Goal: Task Accomplishment & Management: Use online tool/utility

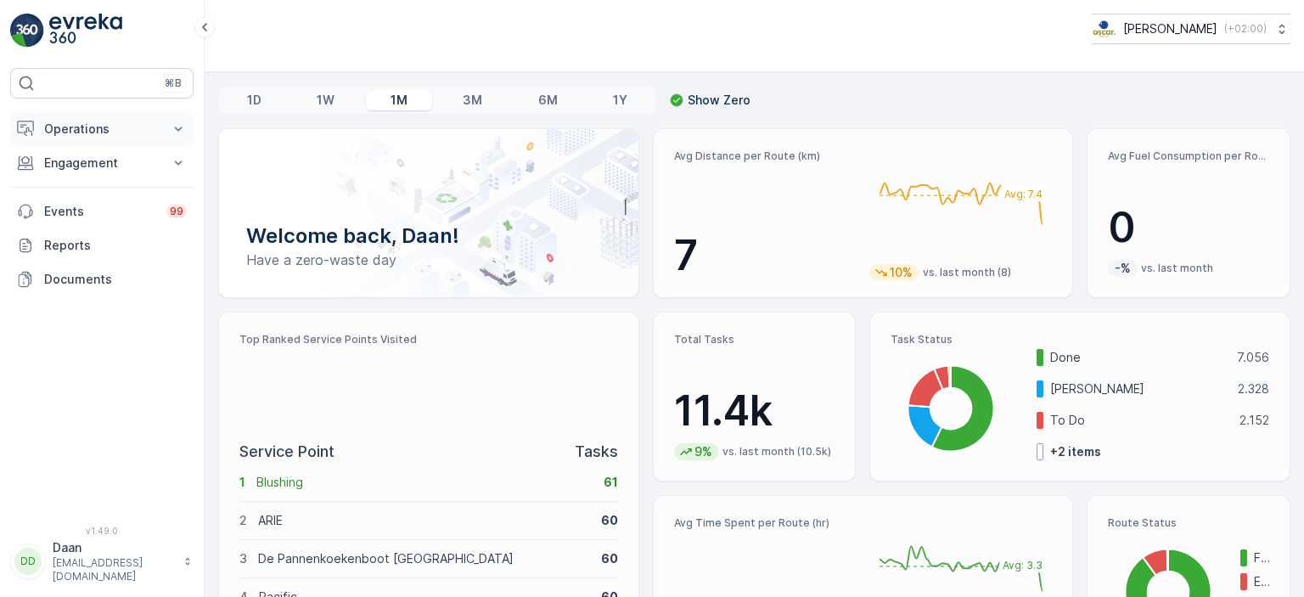
click at [85, 118] on button "Operations" at bounding box center [101, 129] width 183 height 34
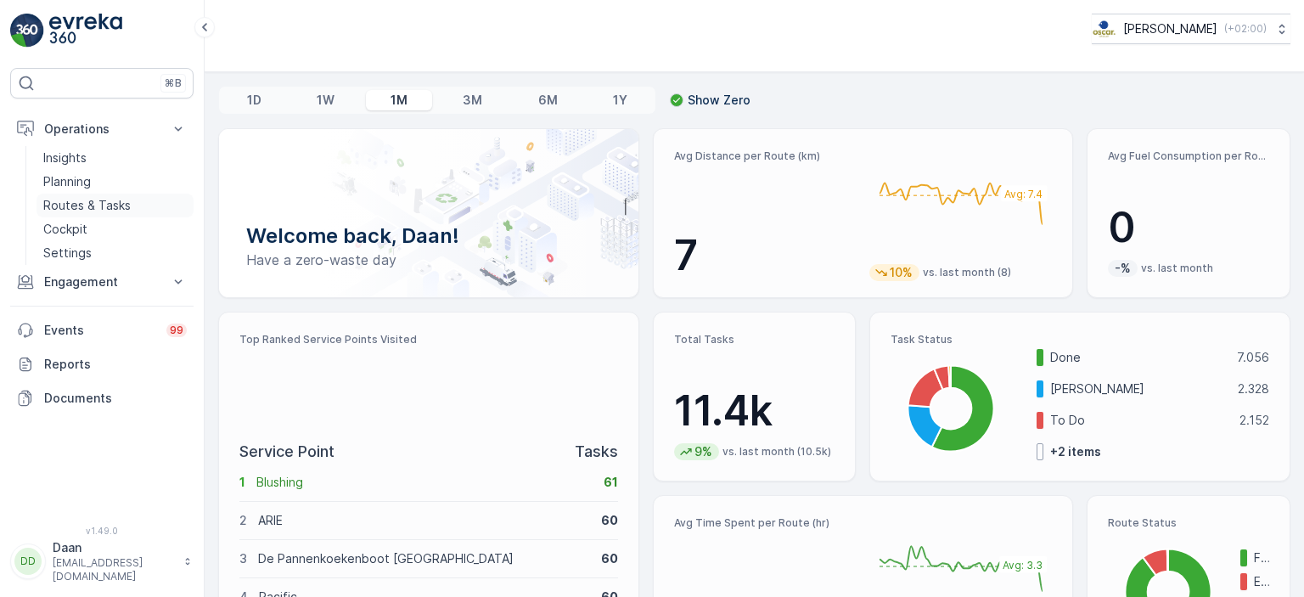
click at [92, 203] on p "Routes & Tasks" at bounding box center [86, 205] width 87 height 17
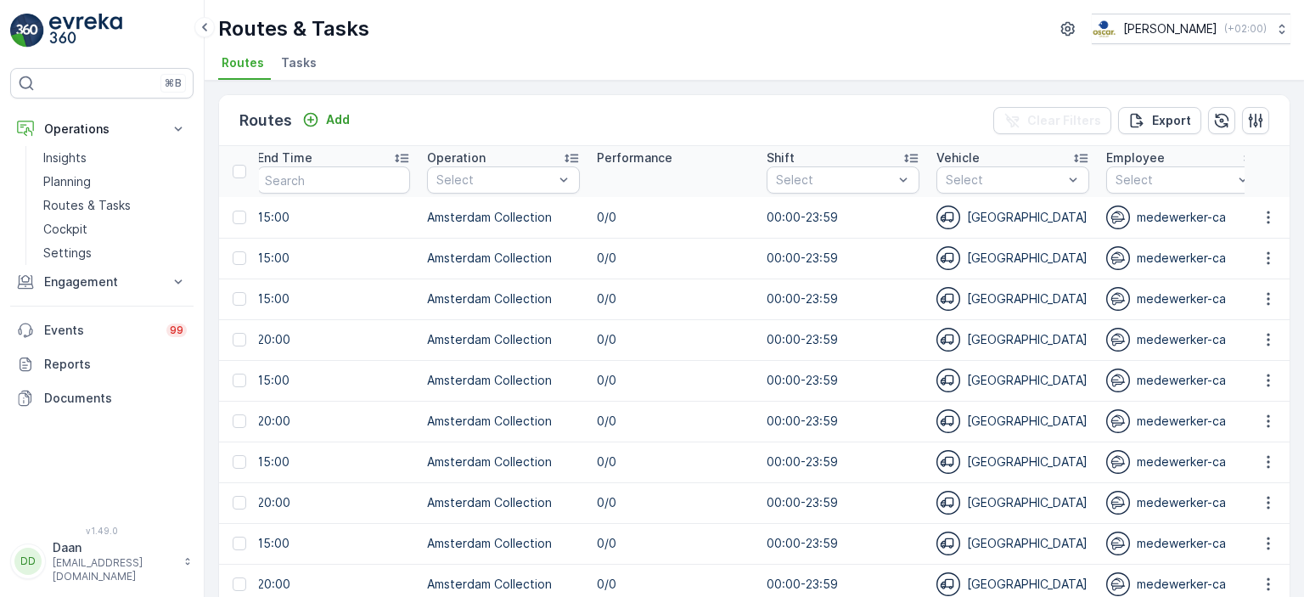
scroll to position [0, 954]
click at [307, 67] on span "Tasks" at bounding box center [299, 62] width 36 height 17
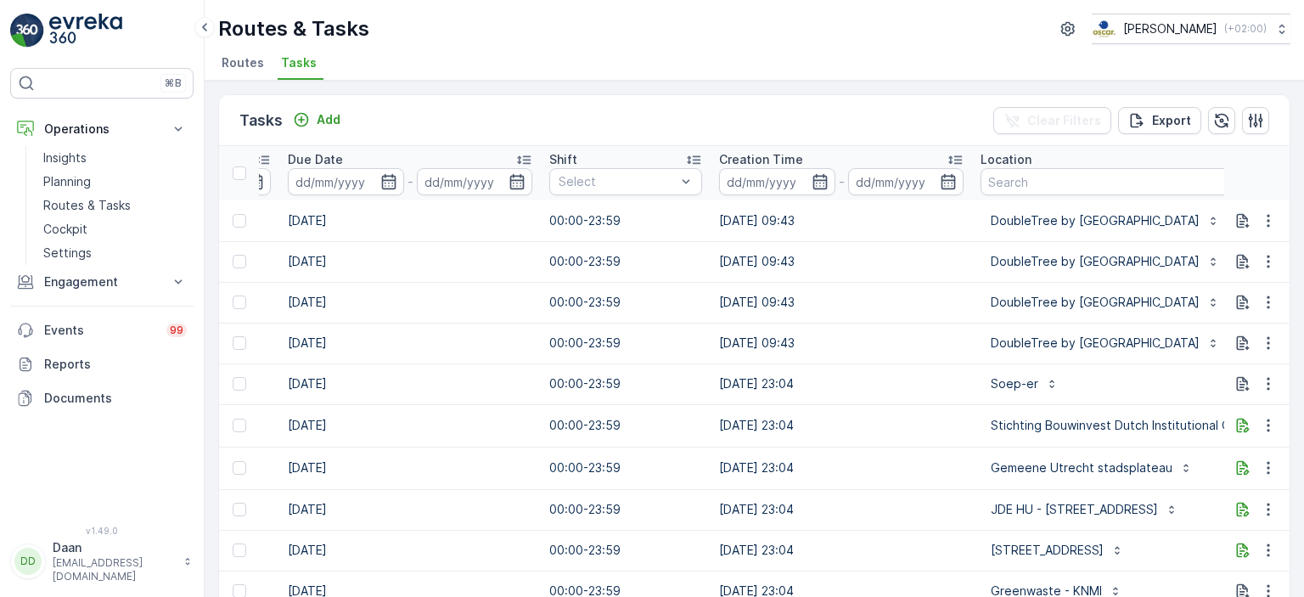
scroll to position [0, 1155]
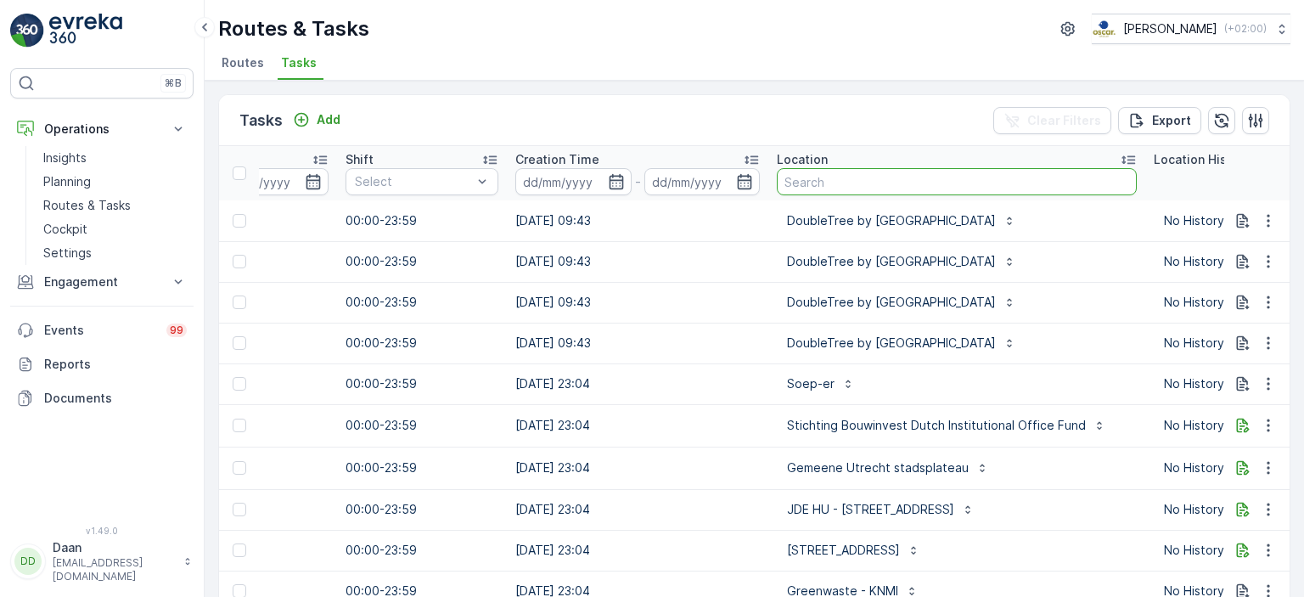
click at [916, 183] on input "text" at bounding box center [957, 181] width 360 height 27
type input "Ekko"
